Goal: Information Seeking & Learning: Learn about a topic

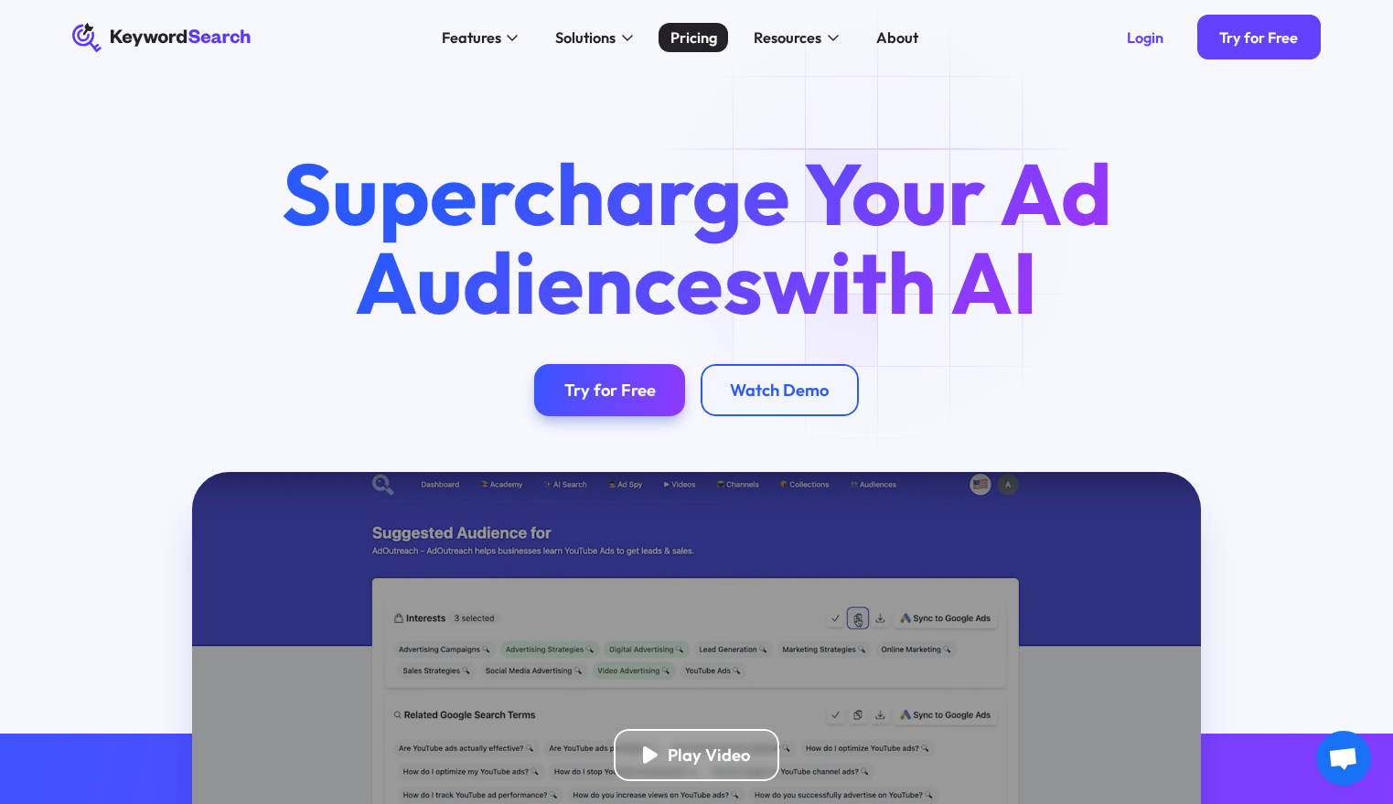
click at [696, 34] on div "Pricing" at bounding box center [693, 38] width 47 height 23
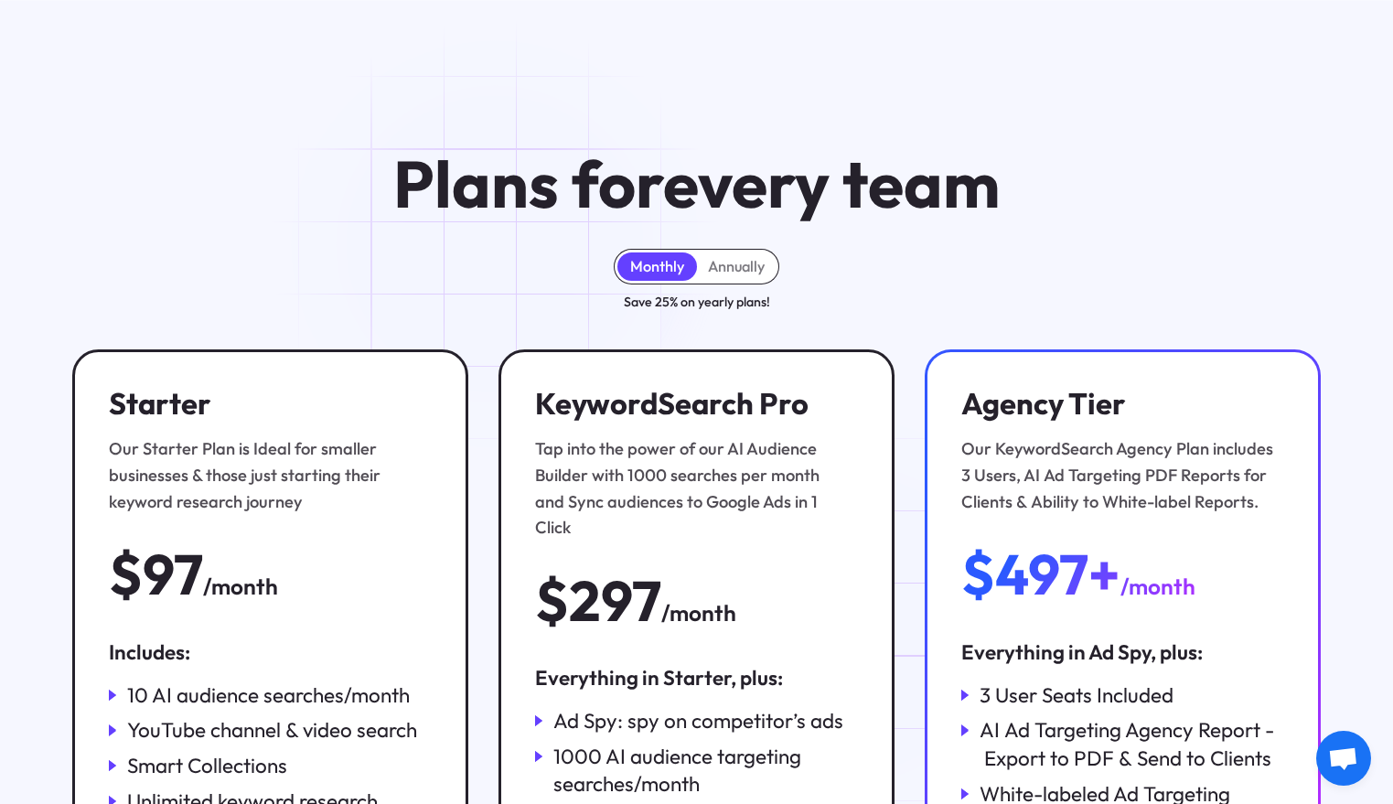
scroll to position [114, 0]
